Goal: Register for event/course

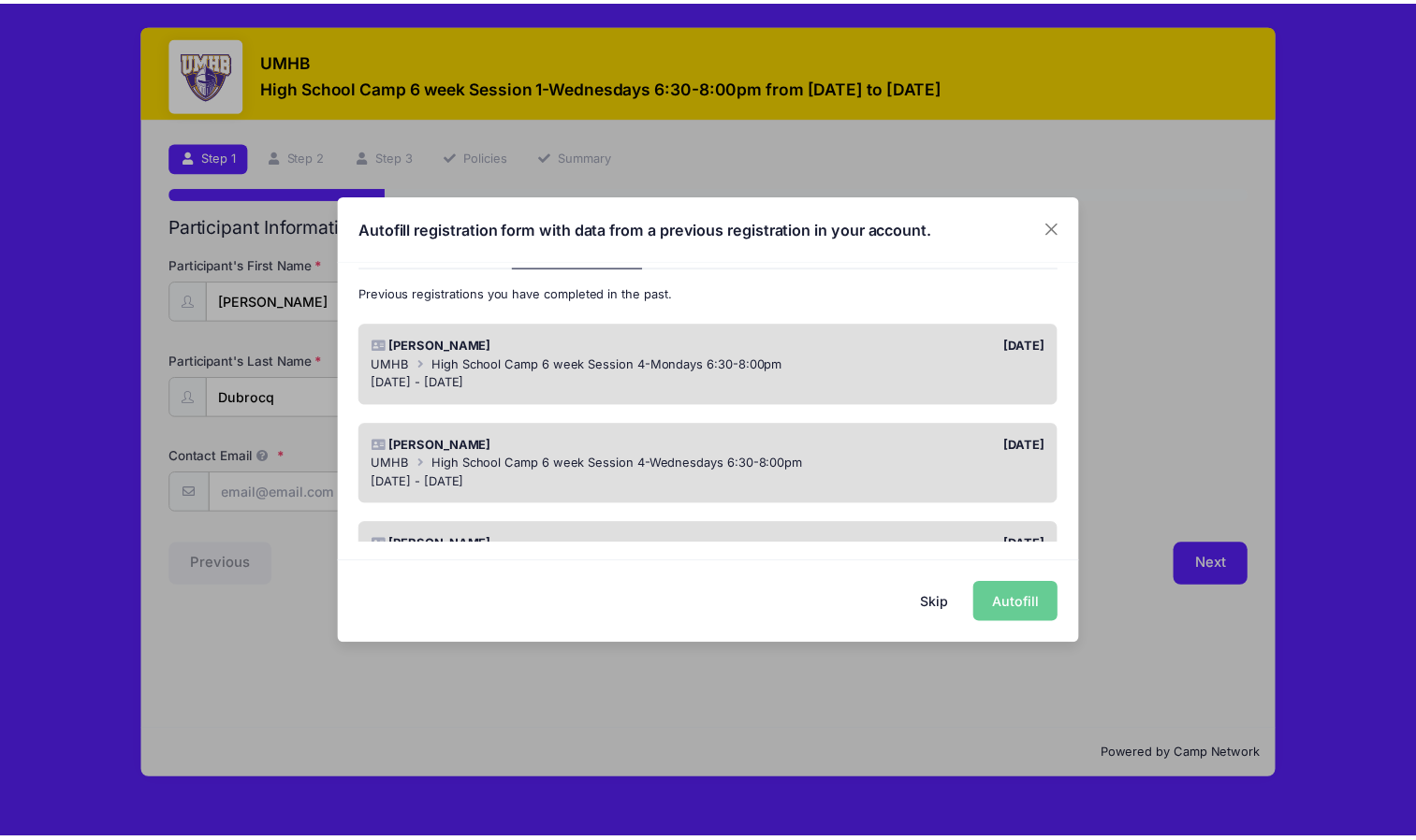
scroll to position [100, 0]
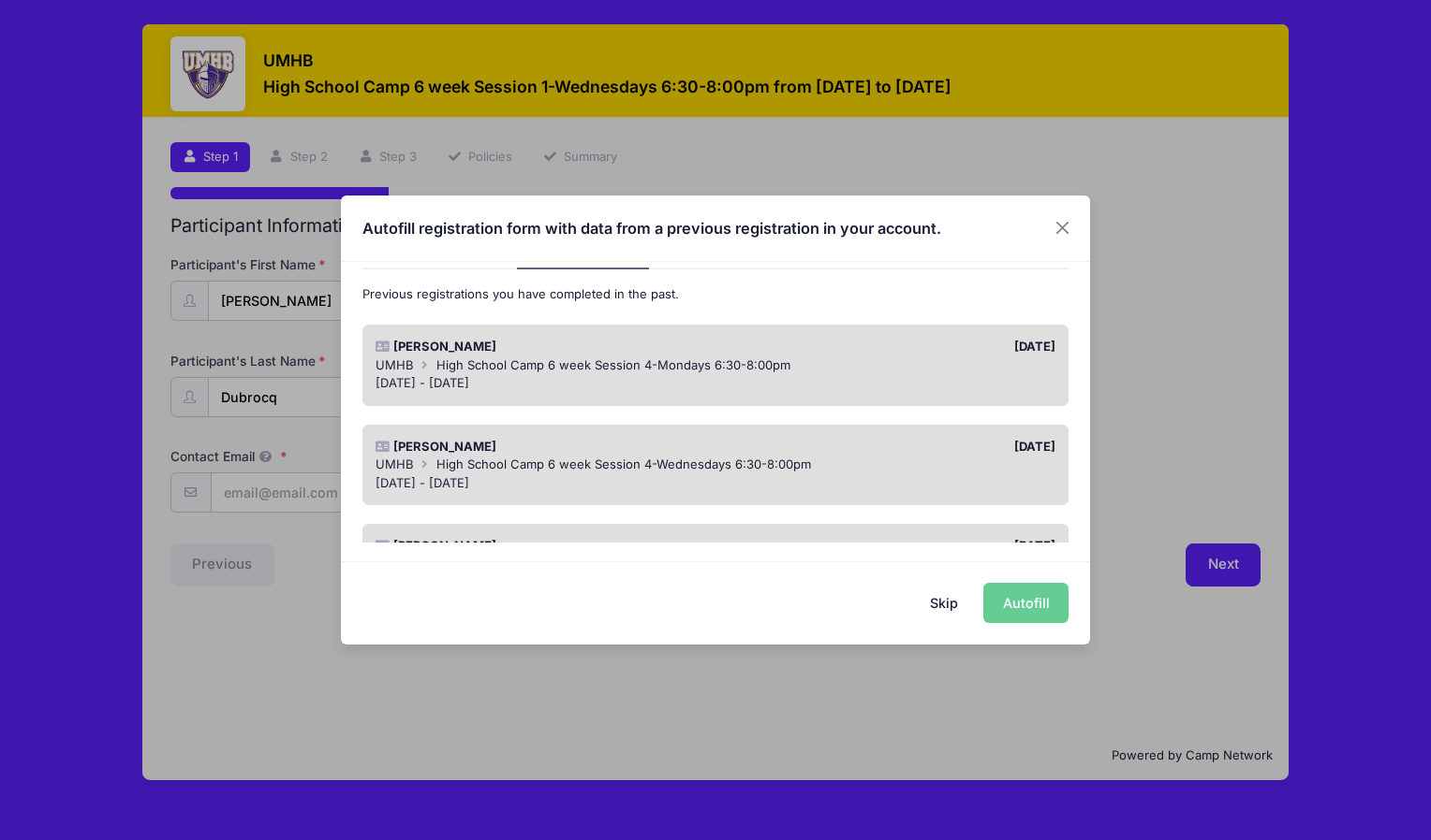
click at [821, 366] on div "UMHB High School Camp 6 week Session 4-Mondays 6:30-8:00pm" at bounding box center [715, 366] width 680 height 18
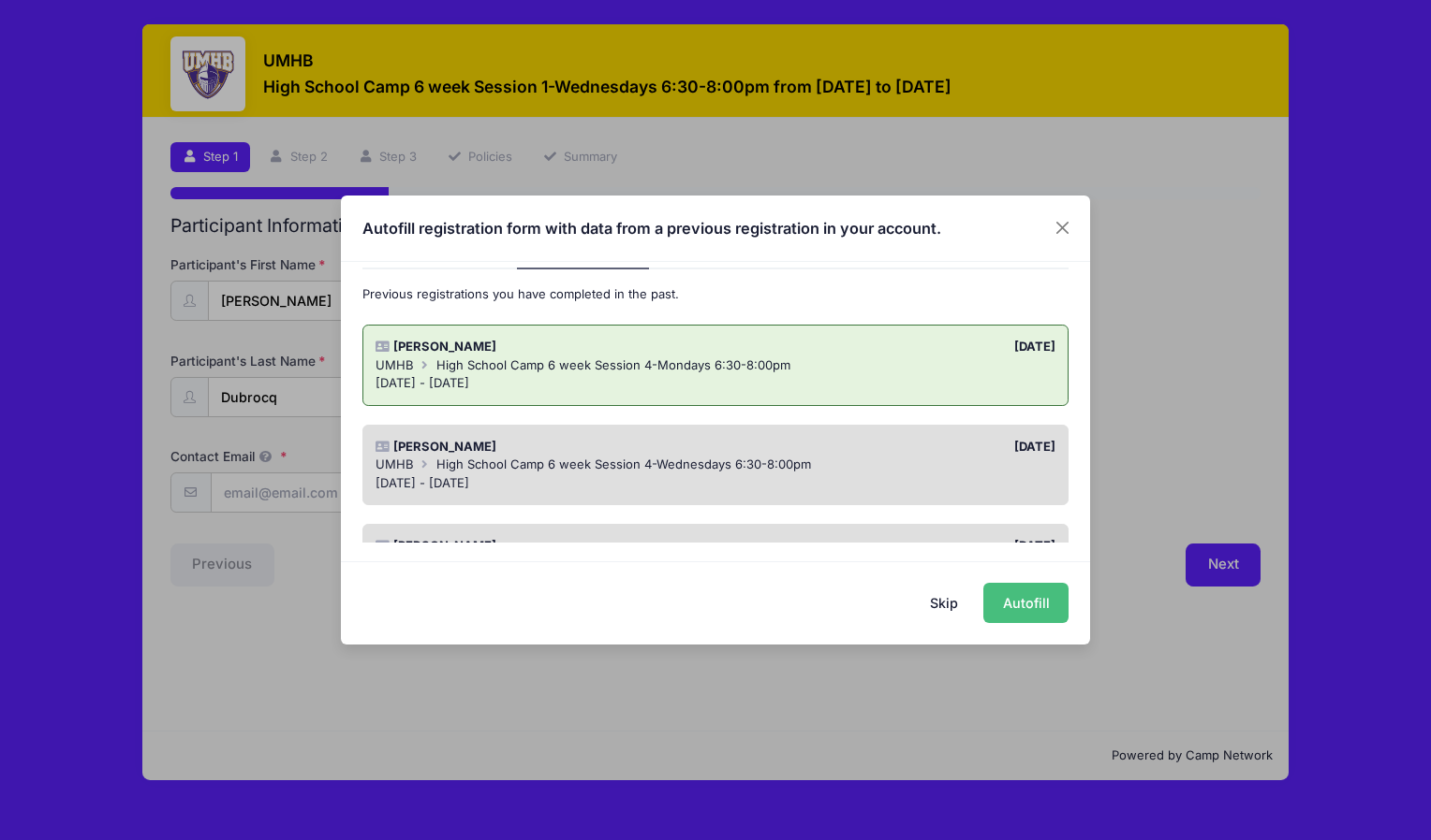
click at [1045, 598] on button "Autofill" at bounding box center [1026, 603] width 85 height 41
type input "[EMAIL_ADDRESS][DOMAIN_NAME]"
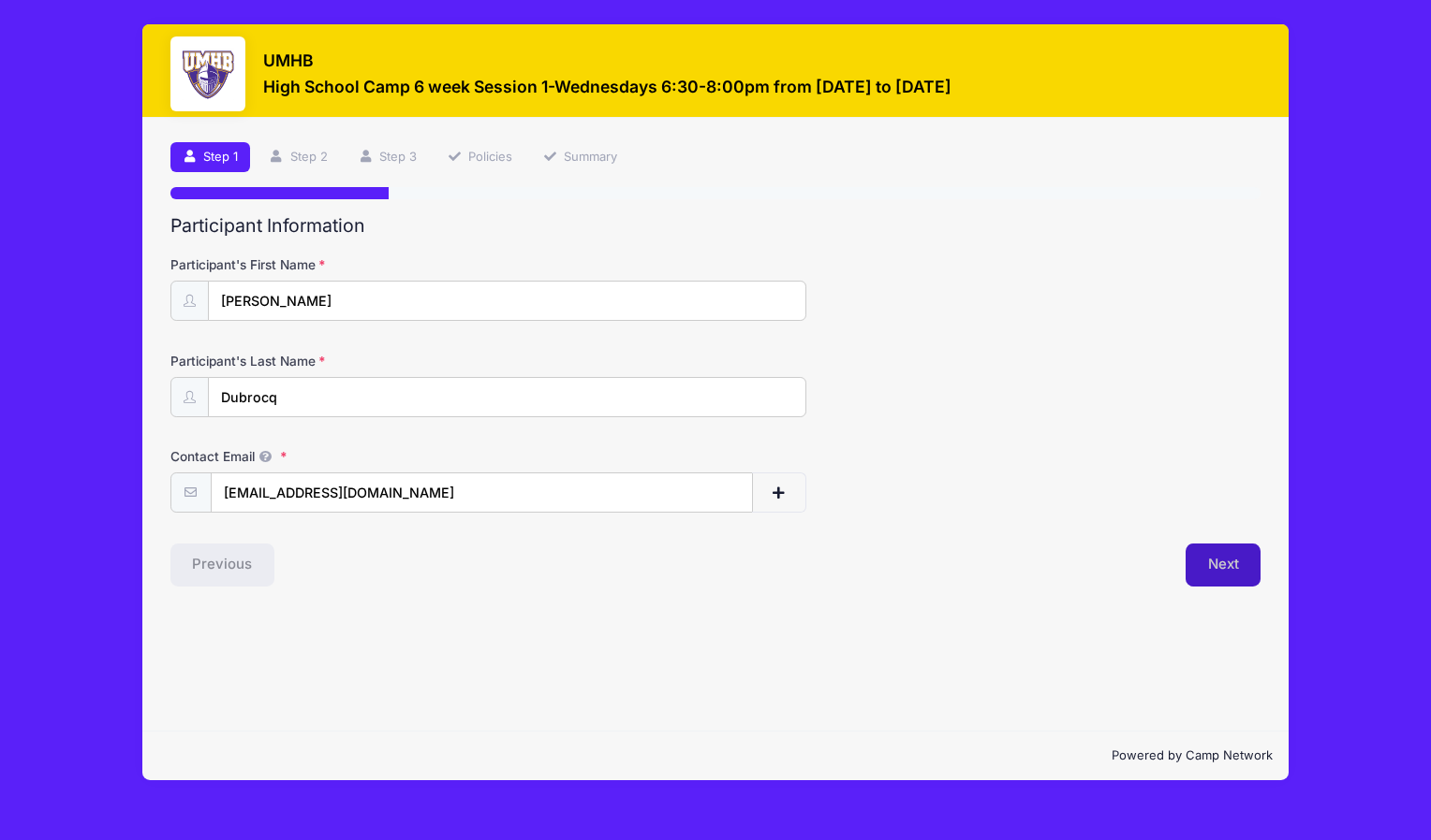
click at [1237, 571] on button "Next" at bounding box center [1223, 565] width 76 height 43
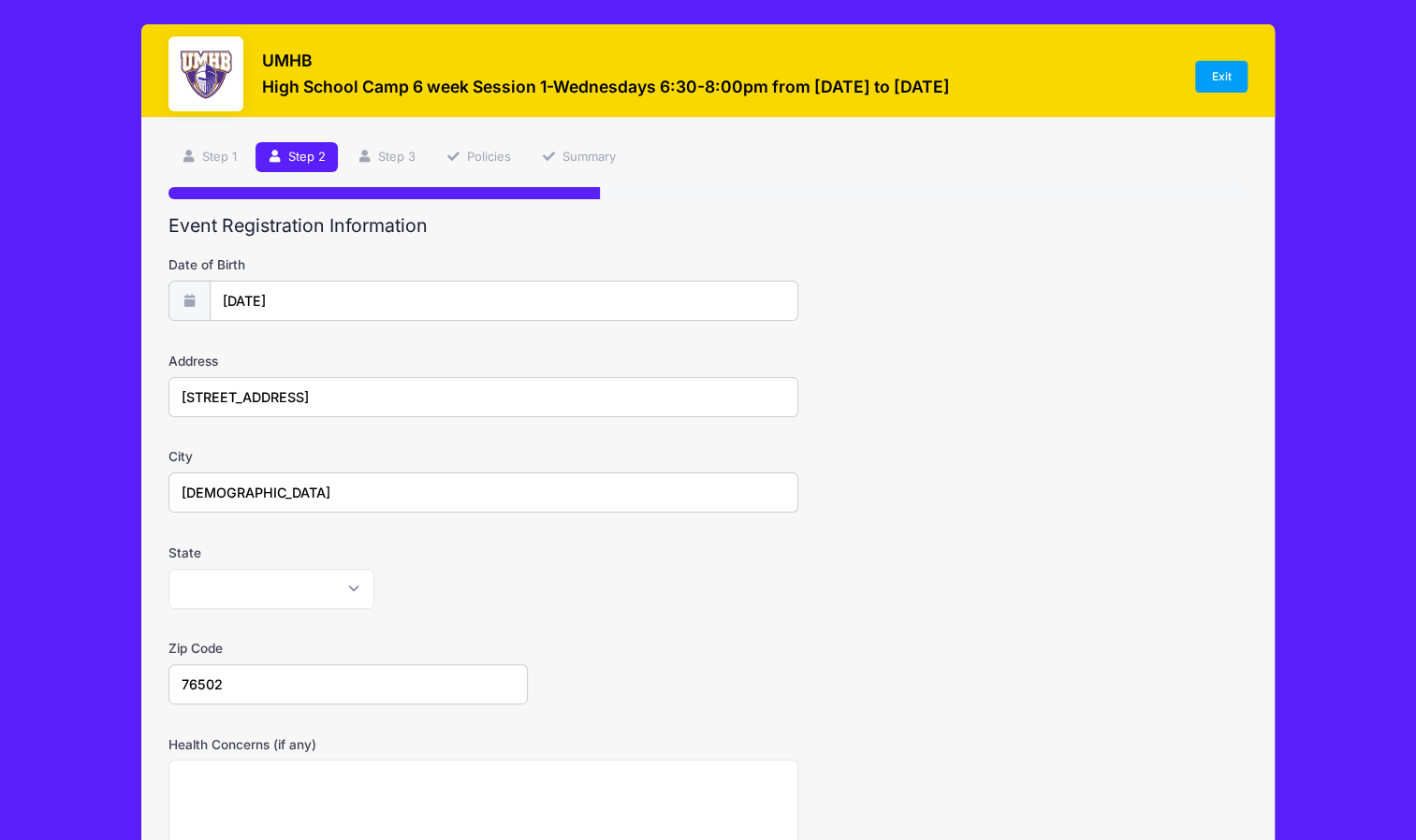
click at [1204, 346] on form "Date of Birth [DATE] Address [STREET_ADDRESS] City [DEMOGRAPHIC_DATA] State [US…" at bounding box center [708, 656] width 1078 height 801
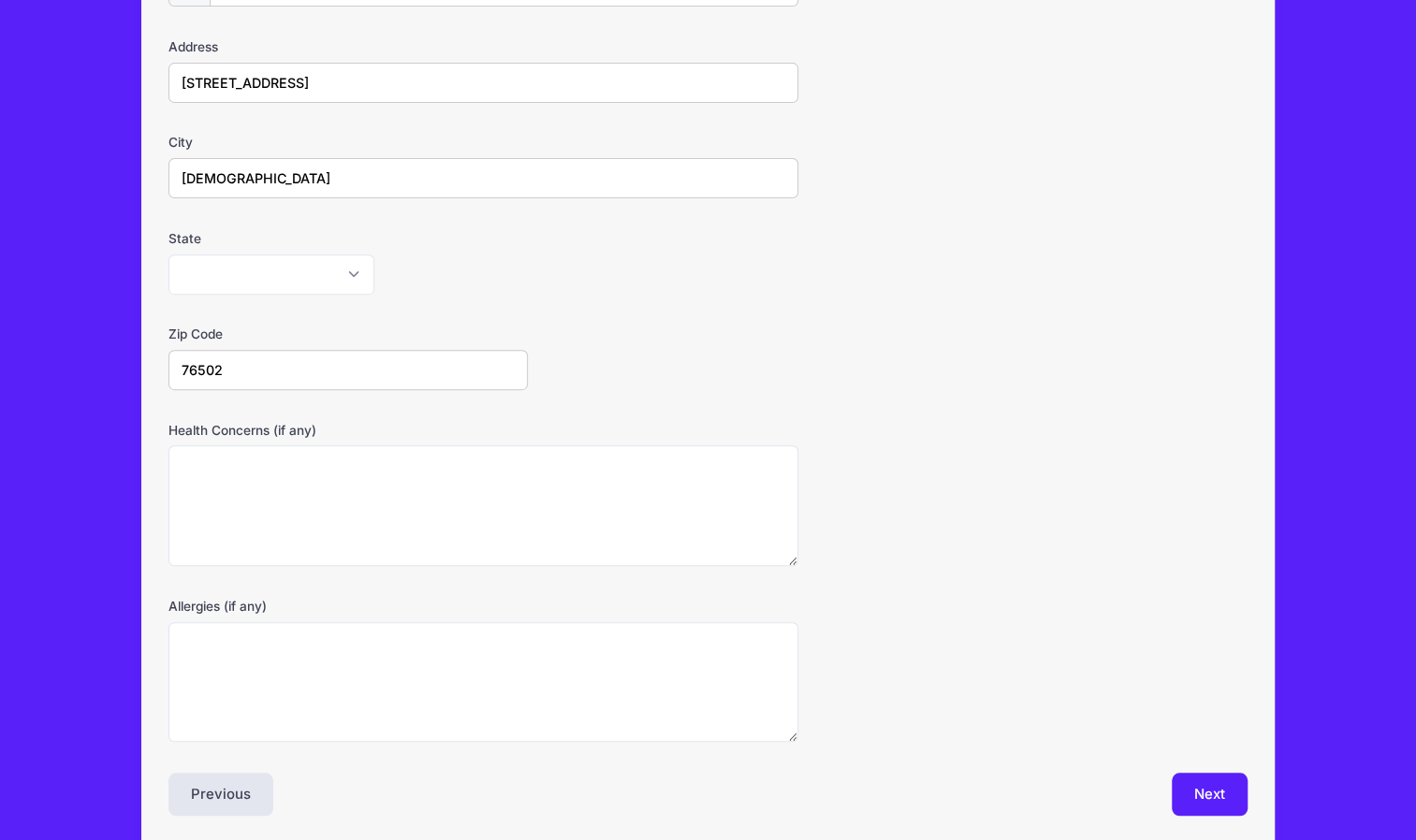
scroll to position [317, 0]
click at [1216, 776] on button "Next" at bounding box center [1210, 792] width 76 height 43
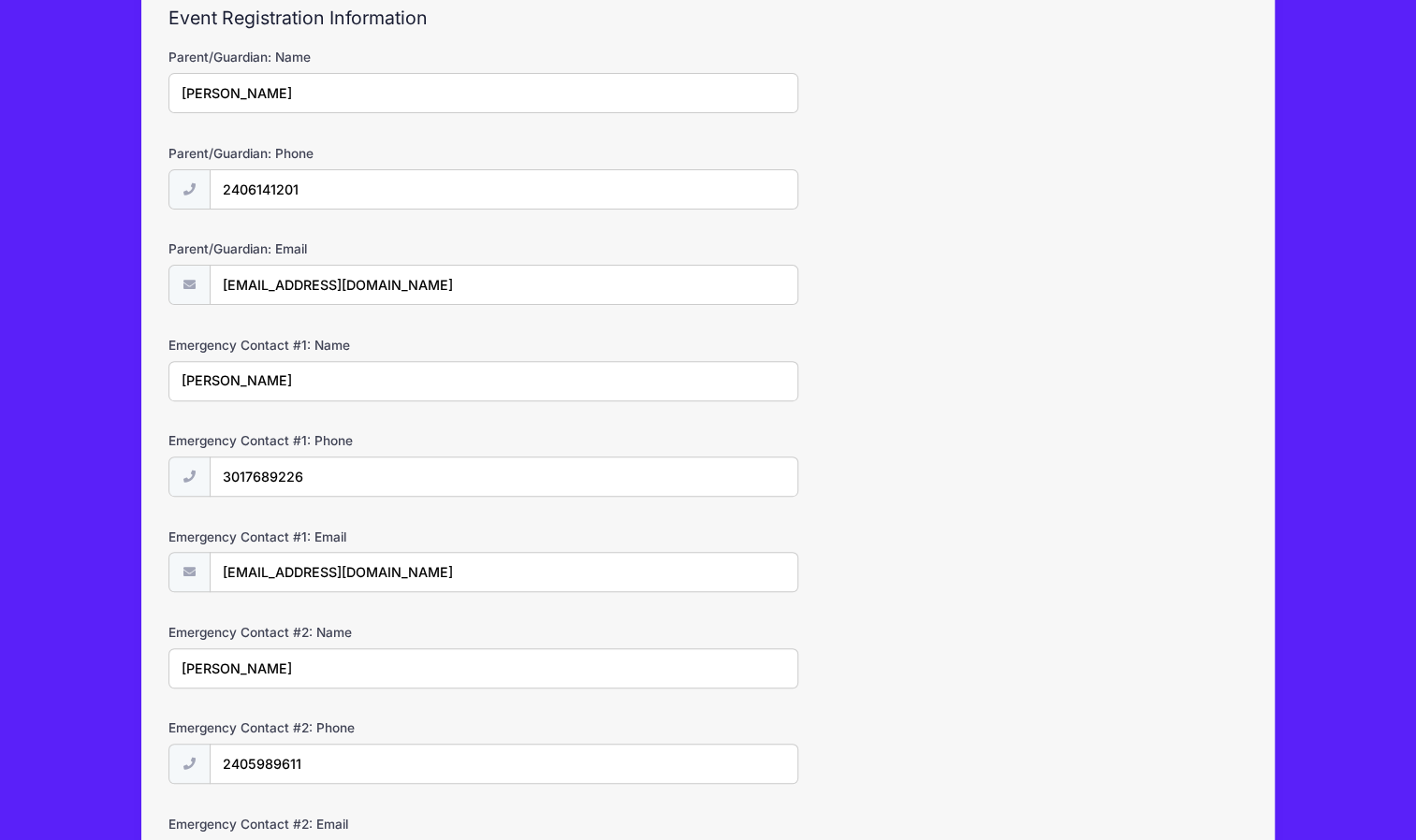
scroll to position [413, 0]
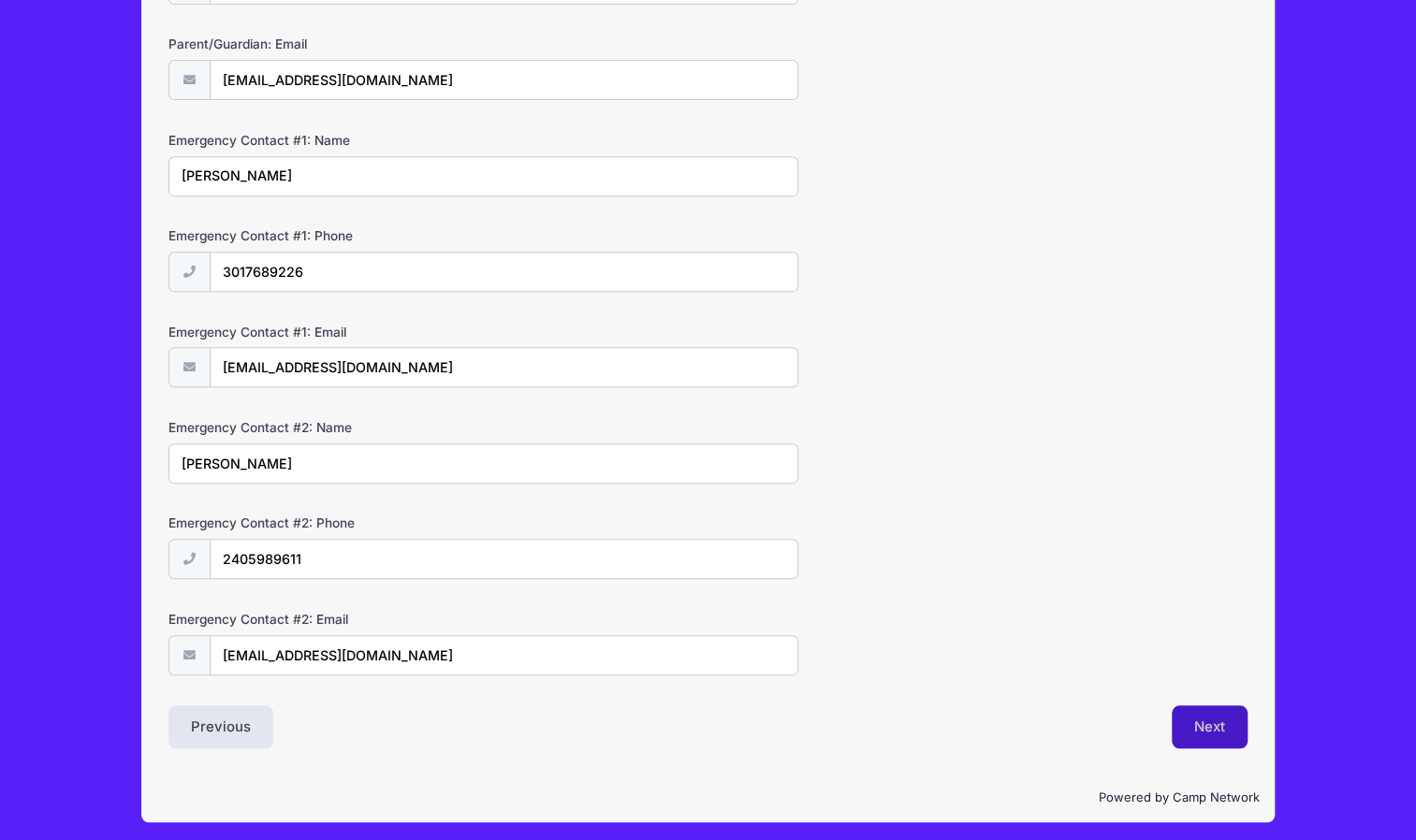
click at [1206, 734] on button "Next" at bounding box center [1210, 727] width 76 height 43
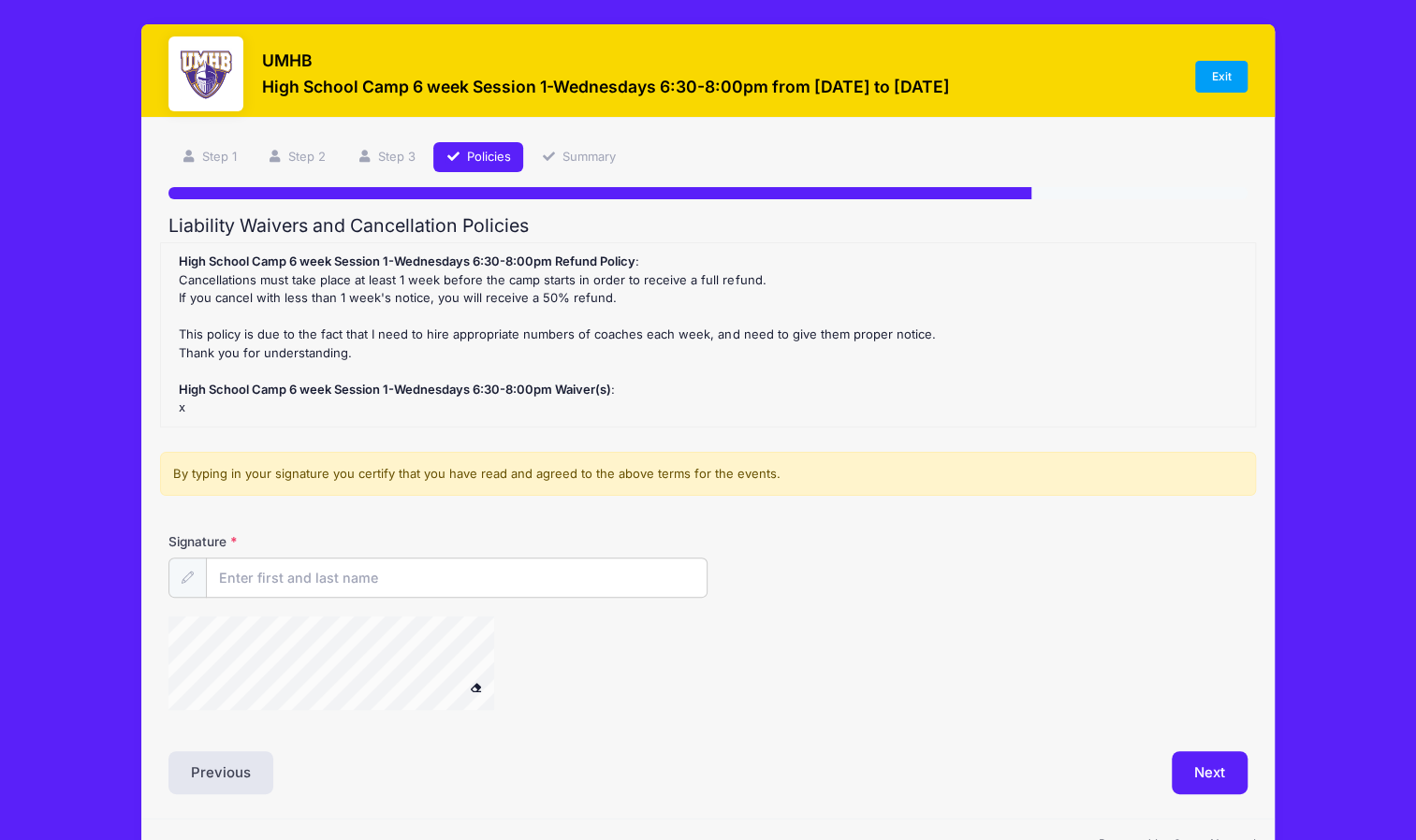
scroll to position [0, 0]
click at [505, 587] on input "Signature" at bounding box center [456, 579] width 500 height 41
type input "[PERSON_NAME]"
click at [866, 442] on form "High School Camp 6 week Session 1-Wednesdays 6:30-8:00pm Refund Policy : Cancel…" at bounding box center [708, 484] width 1078 height 485
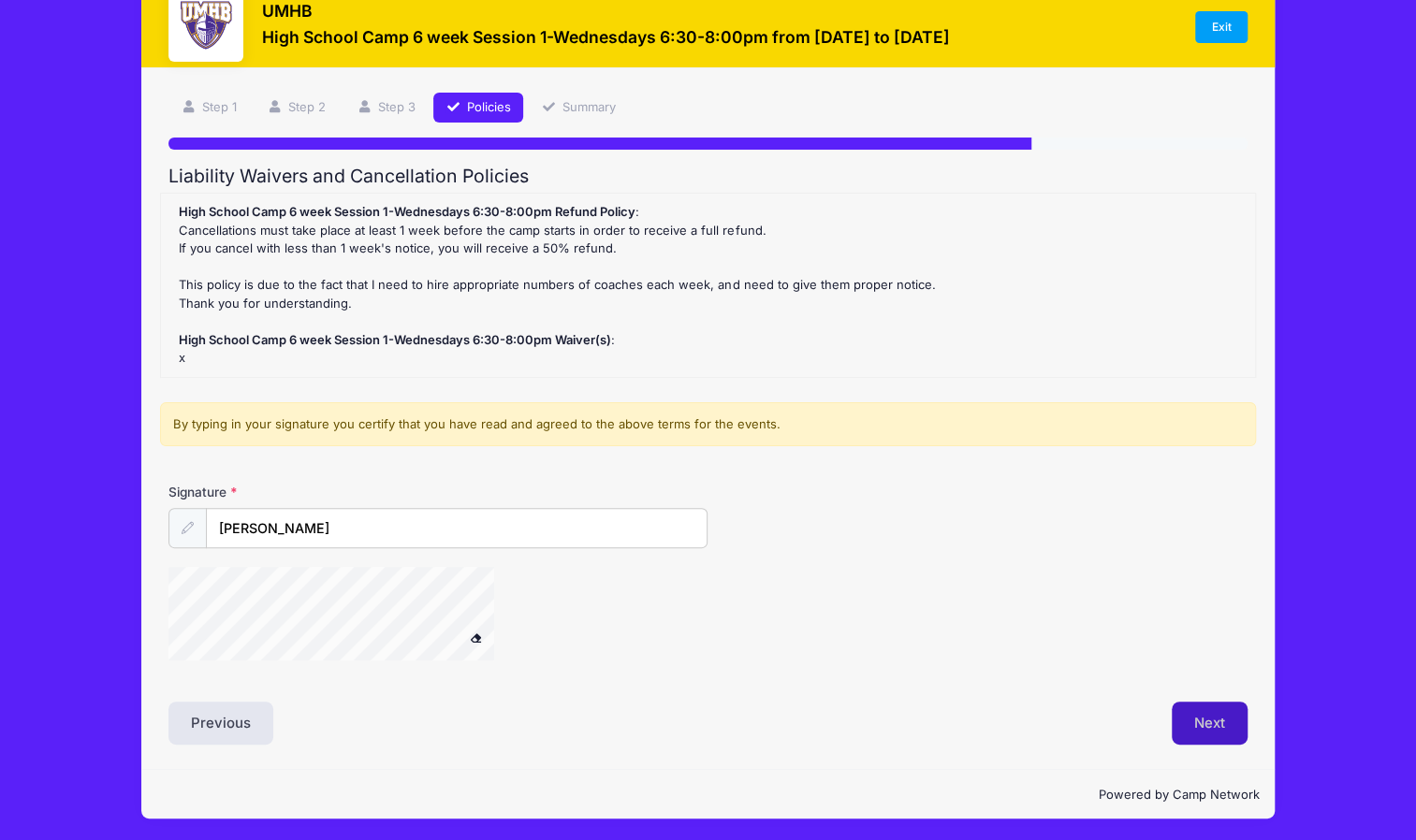
click at [1220, 715] on button "Next" at bounding box center [1210, 723] width 76 height 43
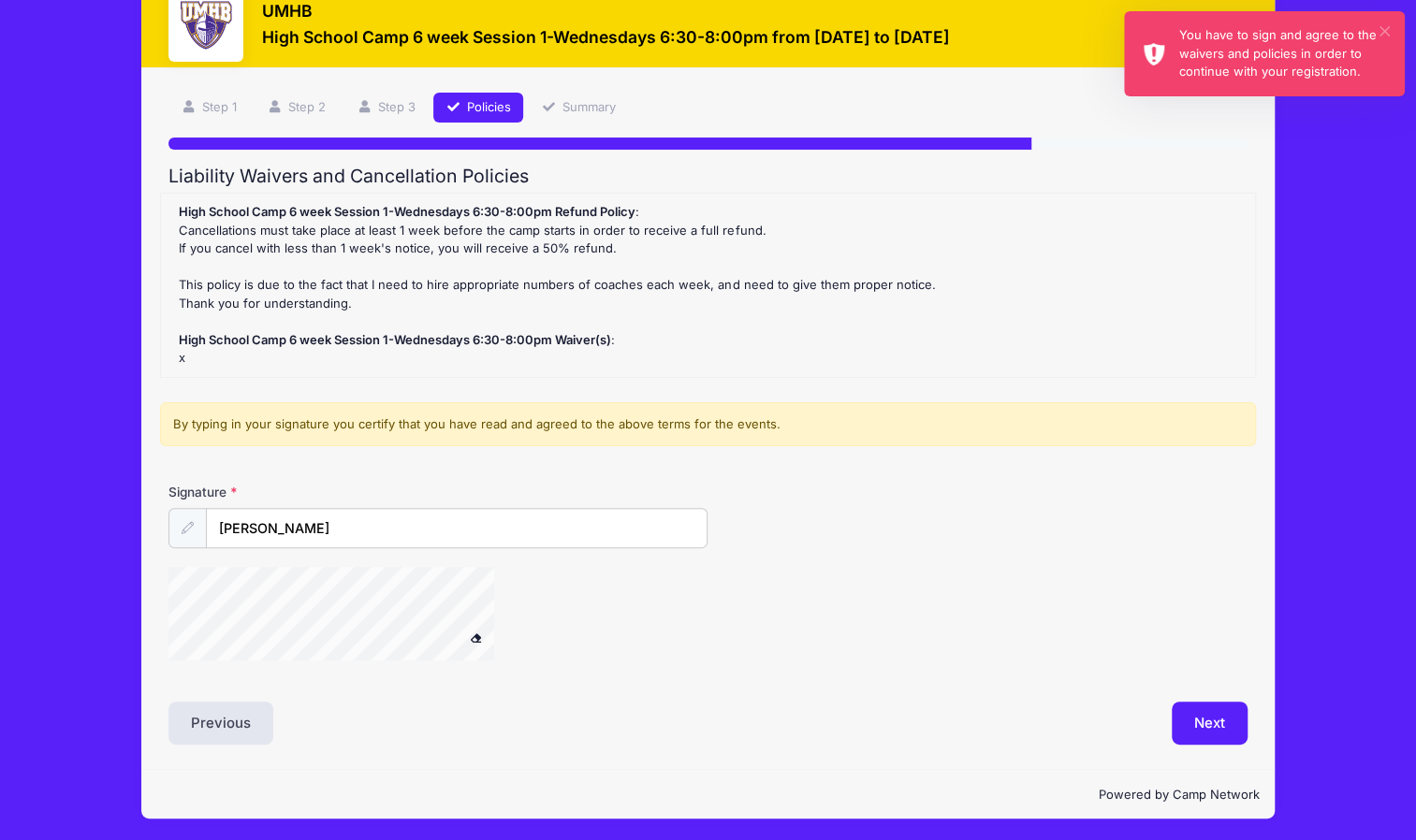
click at [1384, 31] on button "×" at bounding box center [1384, 31] width 11 height 11
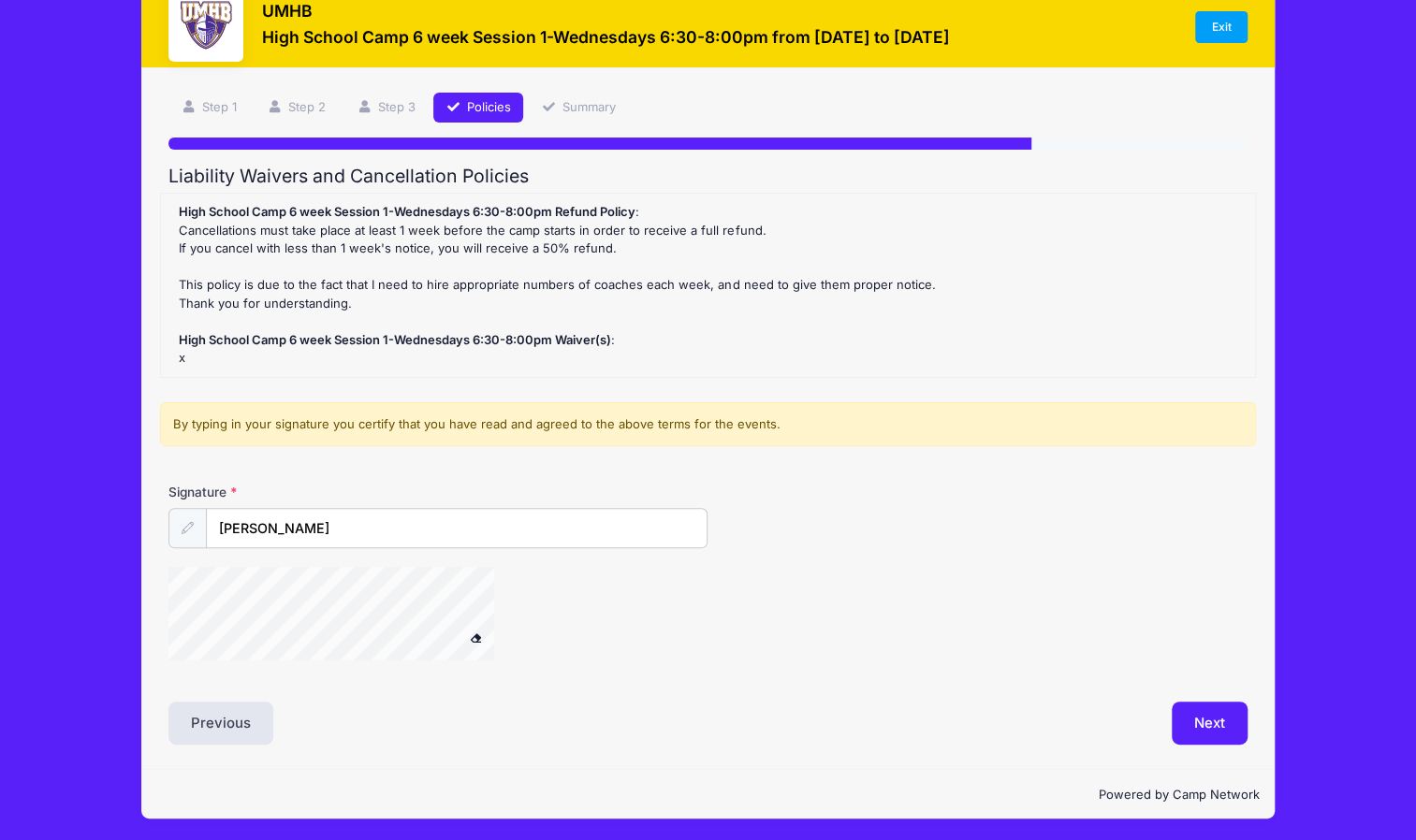
scroll to position [0, 0]
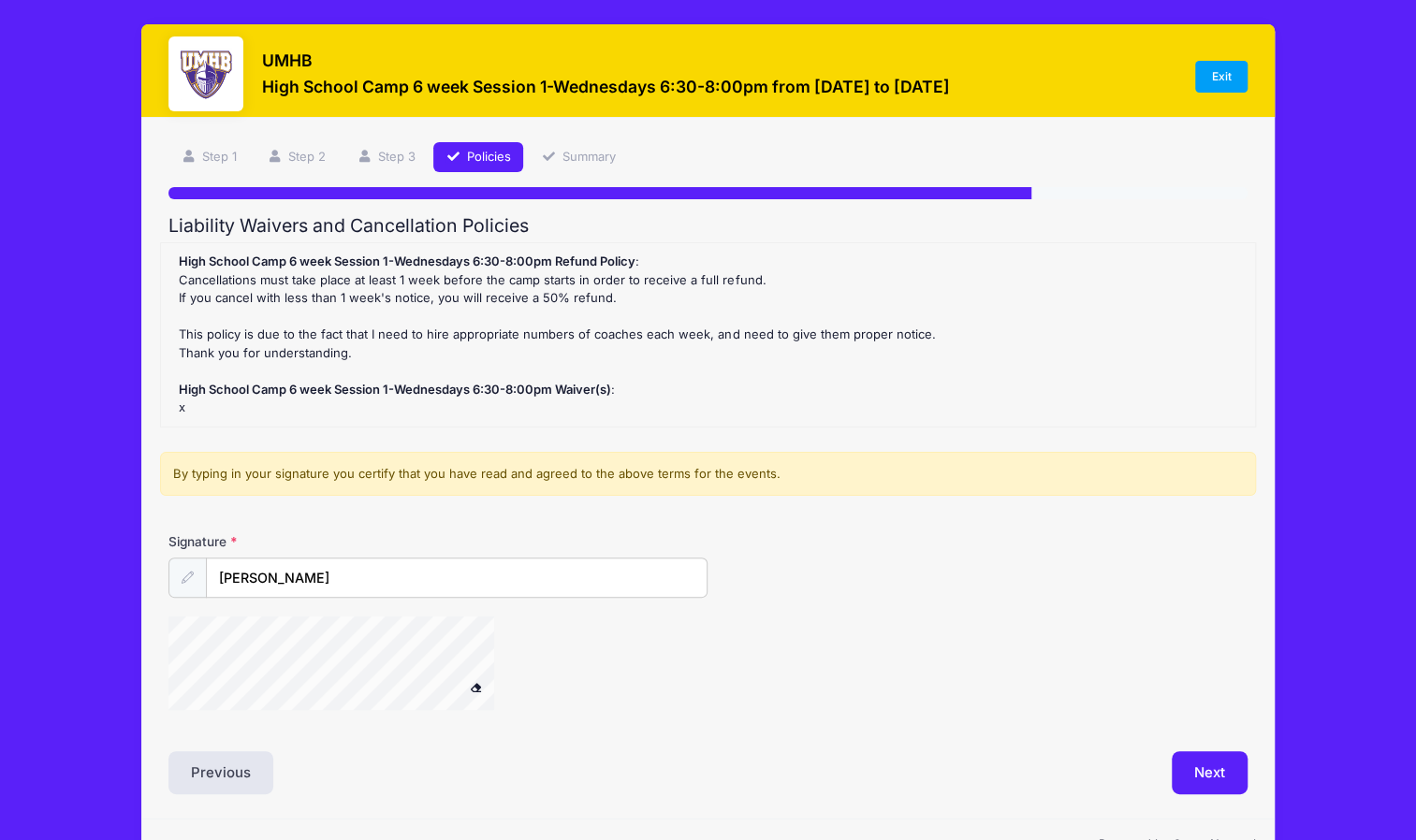
click at [488, 692] on button at bounding box center [476, 688] width 33 height 23
click at [475, 682] on span at bounding box center [476, 687] width 14 height 11
click at [477, 677] on div at bounding box center [356, 665] width 374 height 99
click at [1230, 768] on button "Next" at bounding box center [1210, 772] width 76 height 43
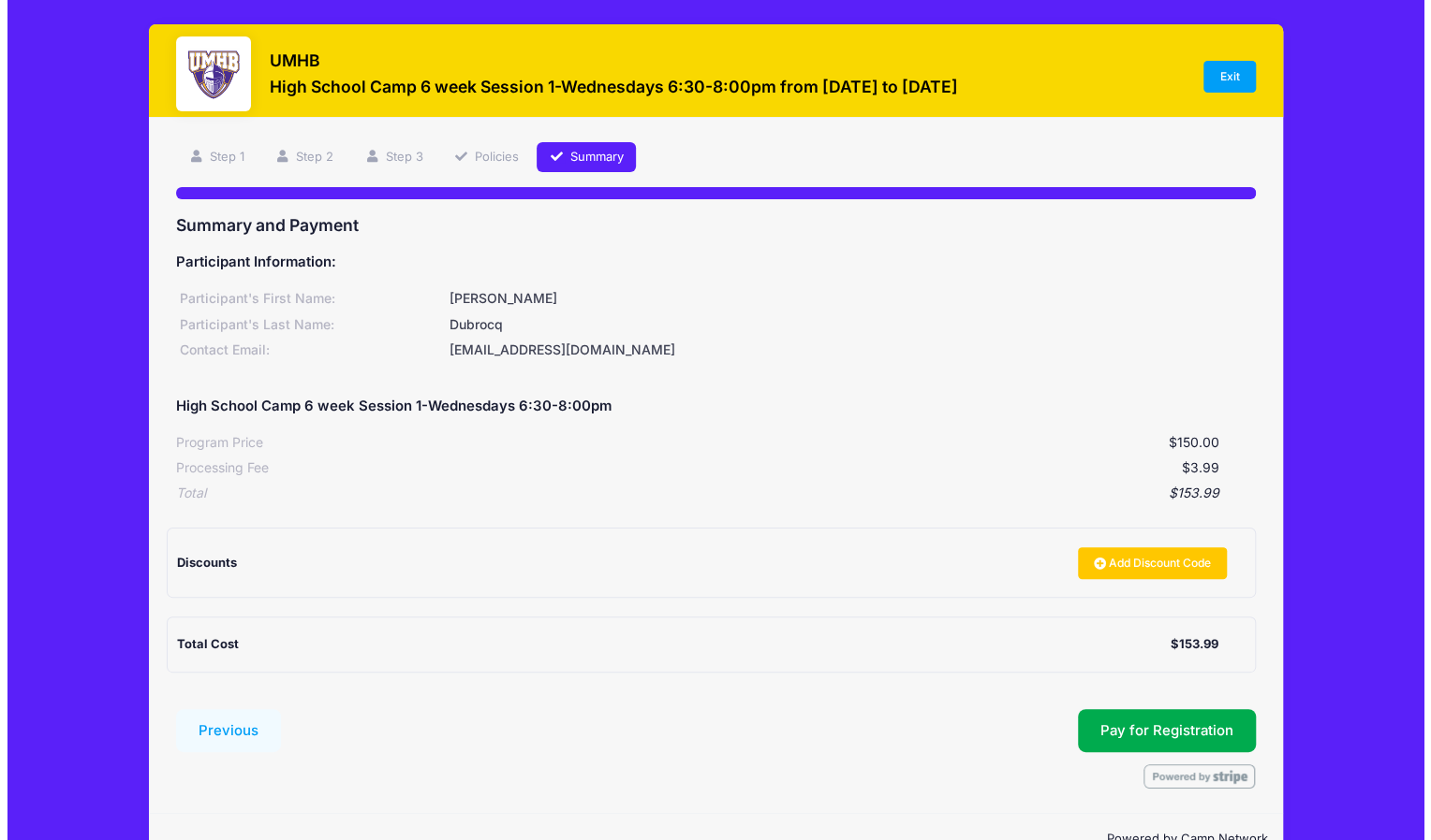
scroll to position [45, 0]
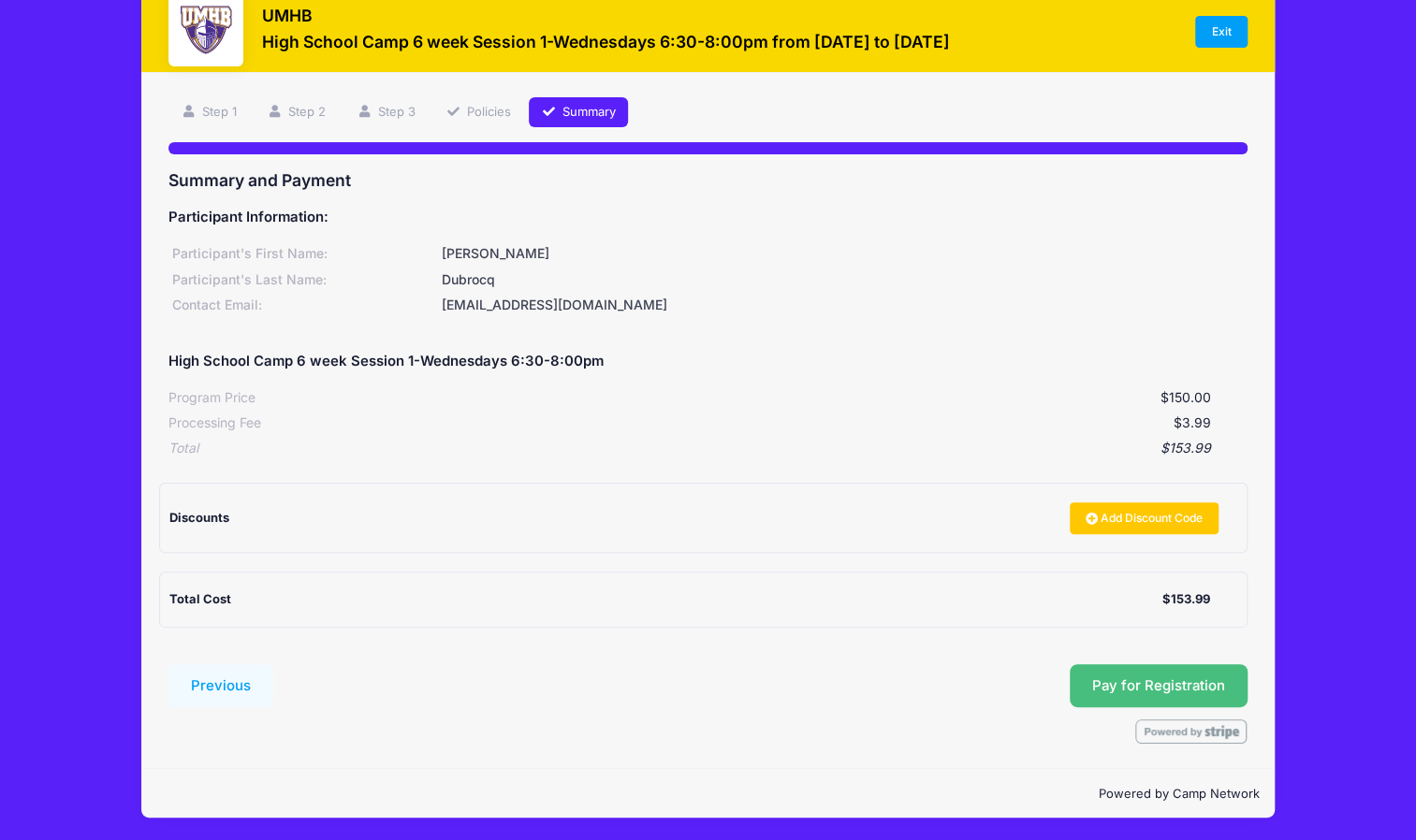
click at [1211, 677] on span "Pay for Registration" at bounding box center [1158, 685] width 133 height 16
